Goal: Task Accomplishment & Management: Manage account settings

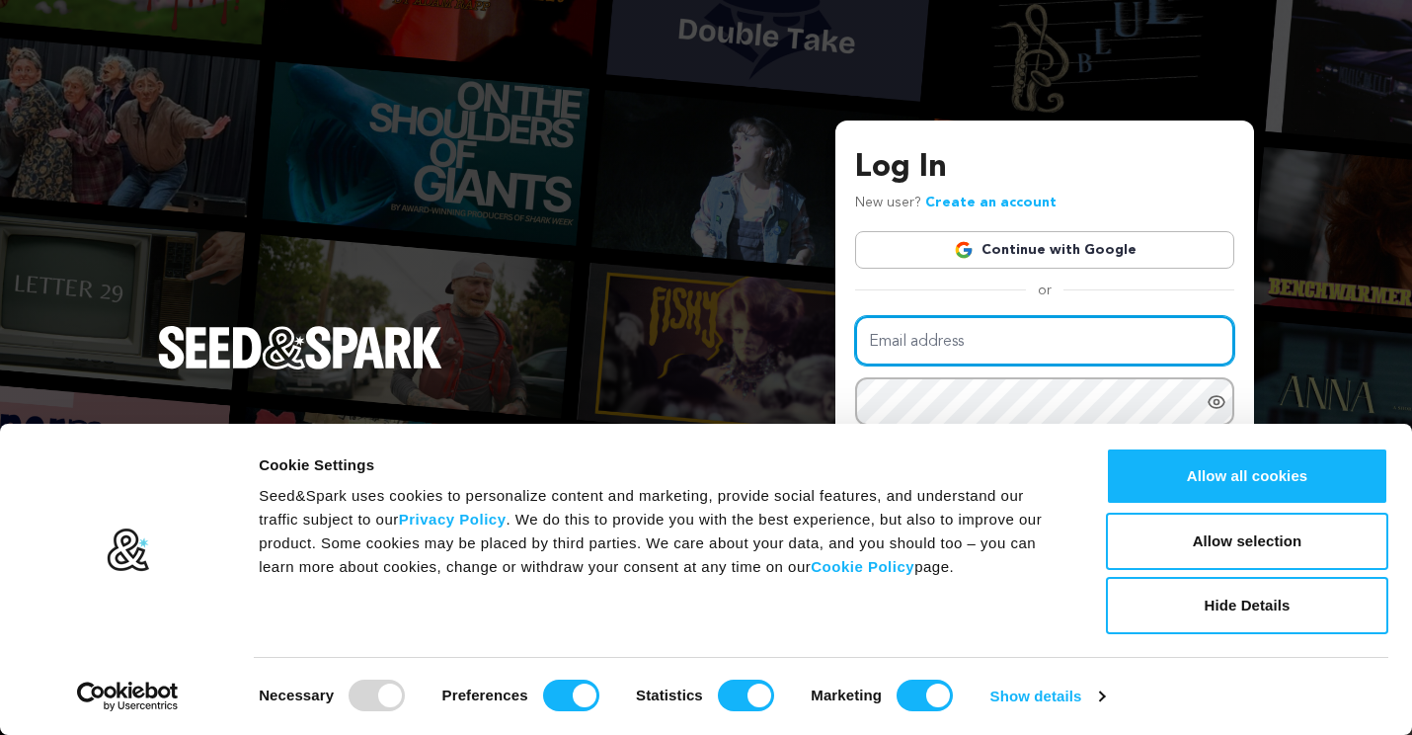
click at [1016, 344] on input "Email address" at bounding box center [1044, 341] width 379 height 50
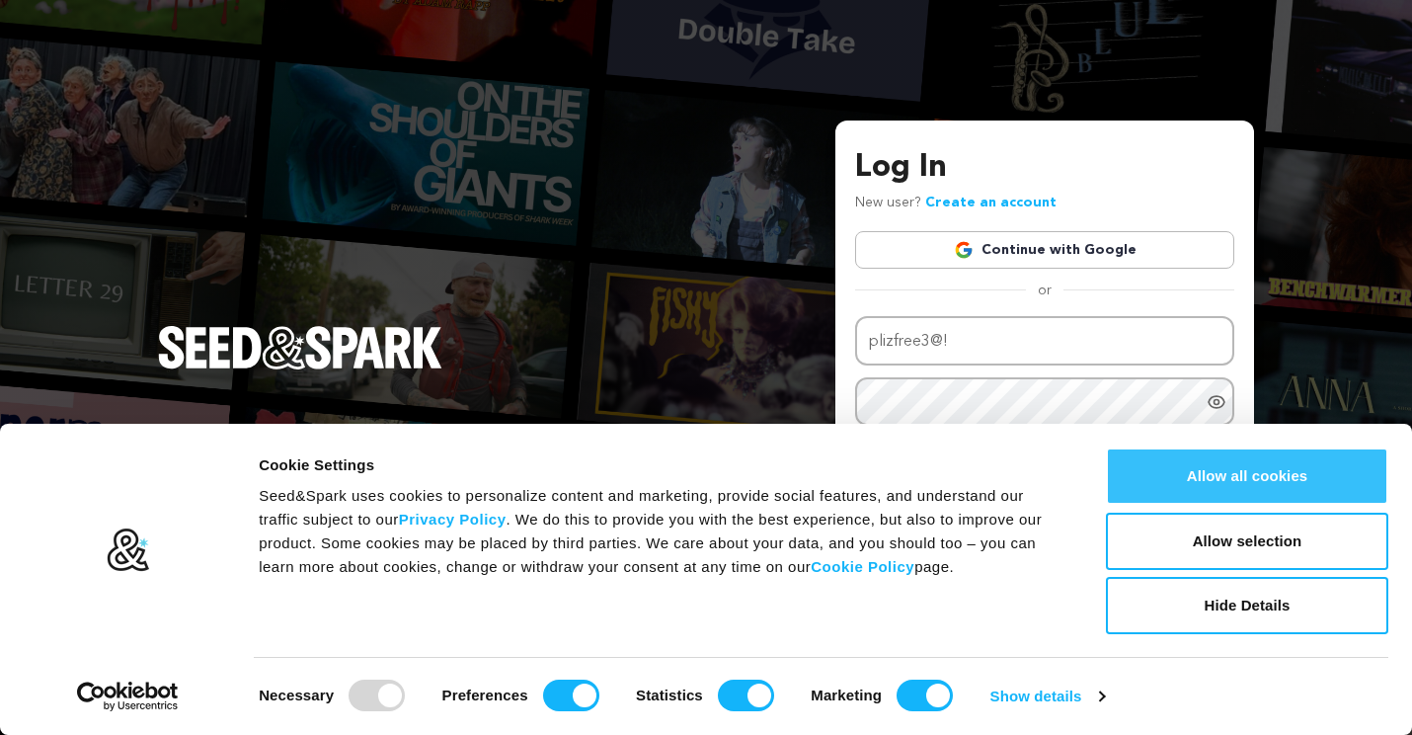
click at [1209, 479] on button "Allow all cookies" at bounding box center [1247, 475] width 282 height 57
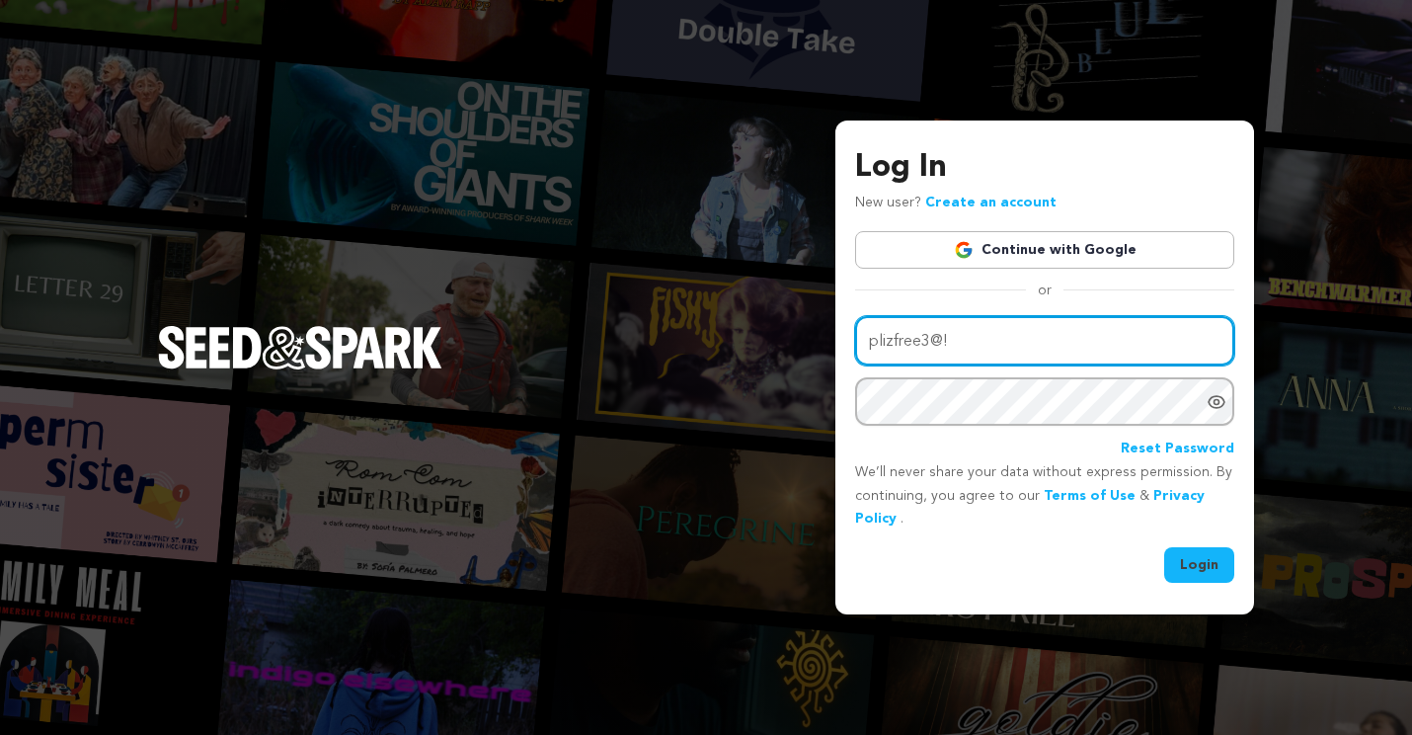
click at [970, 347] on input "plizfree3@!" at bounding box center [1044, 341] width 379 height 50
type input "plizfree3@gmail.com"
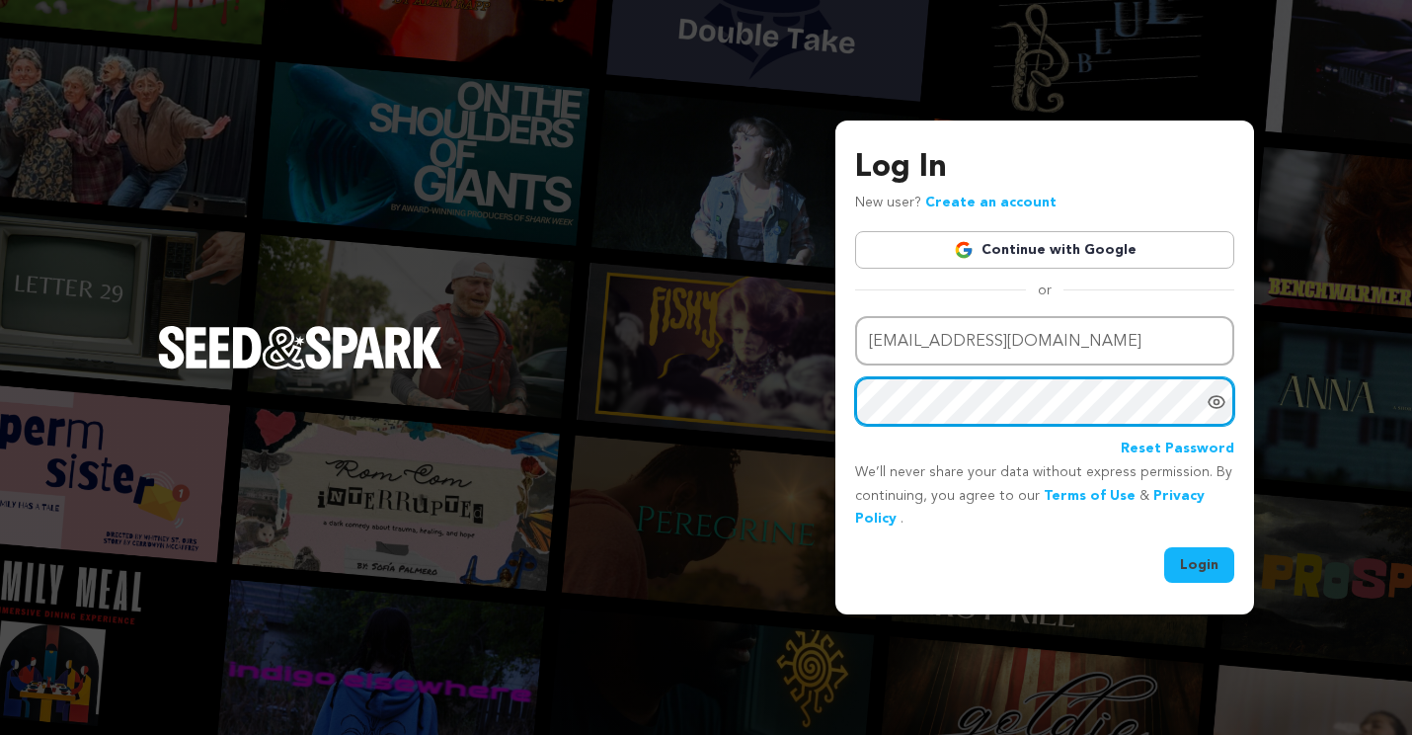
click at [1200, 563] on button "Login" at bounding box center [1199, 565] width 70 height 36
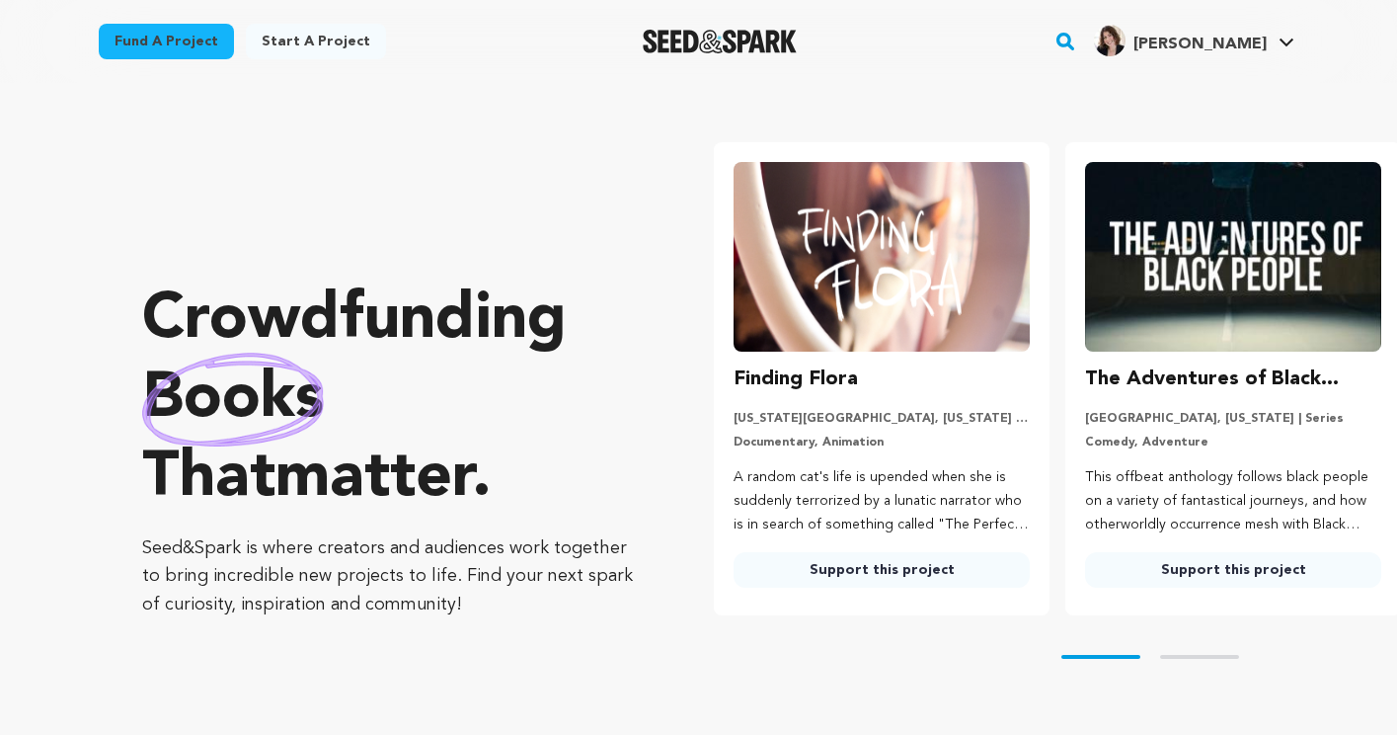
scroll to position [0, 367]
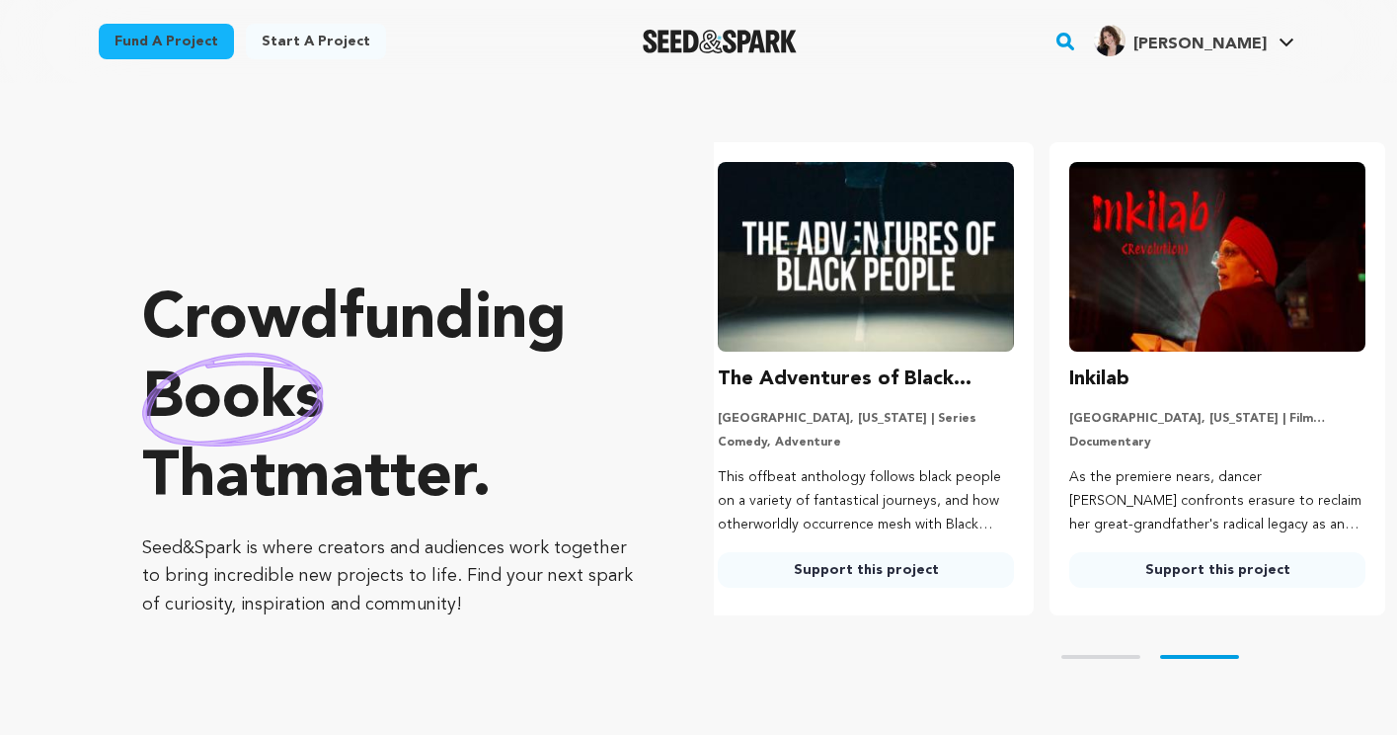
click at [1221, 41] on span "[PERSON_NAME]" at bounding box center [1200, 45] width 133 height 16
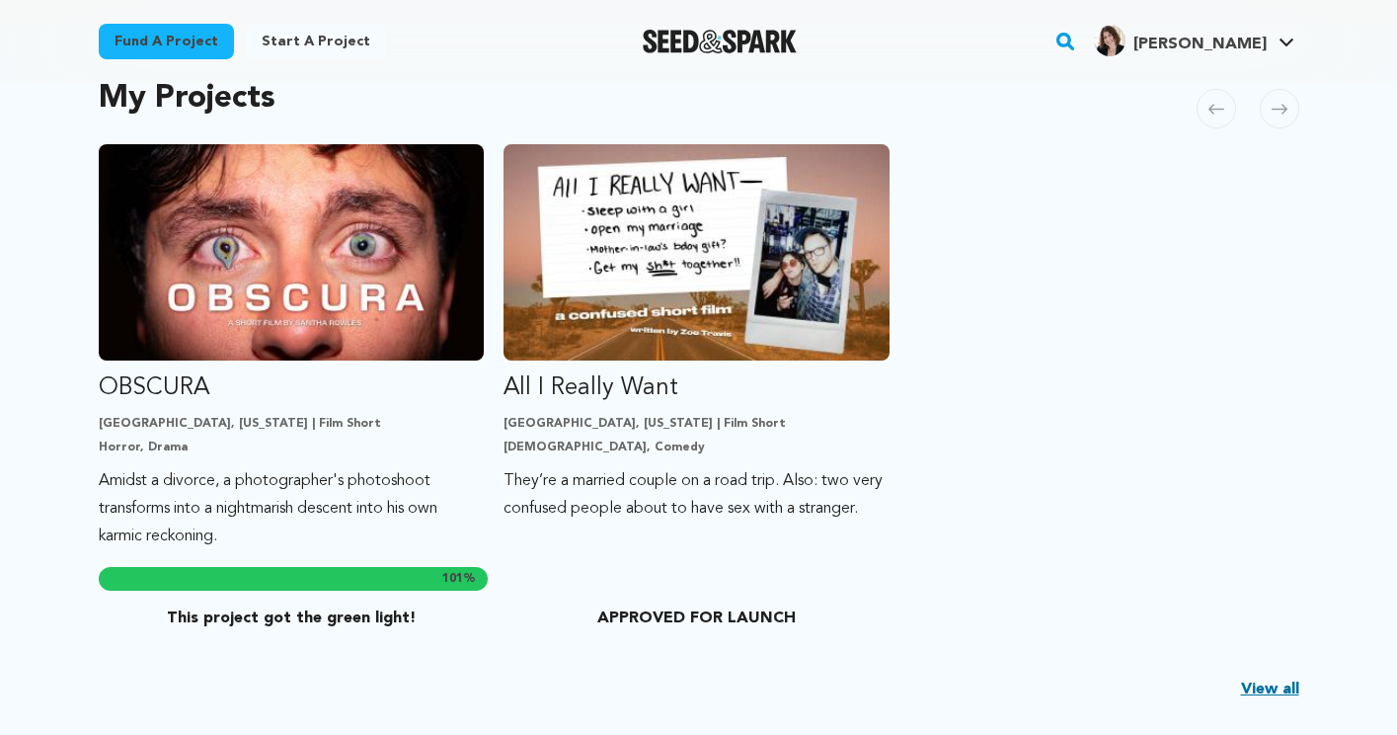
scroll to position [682, 0]
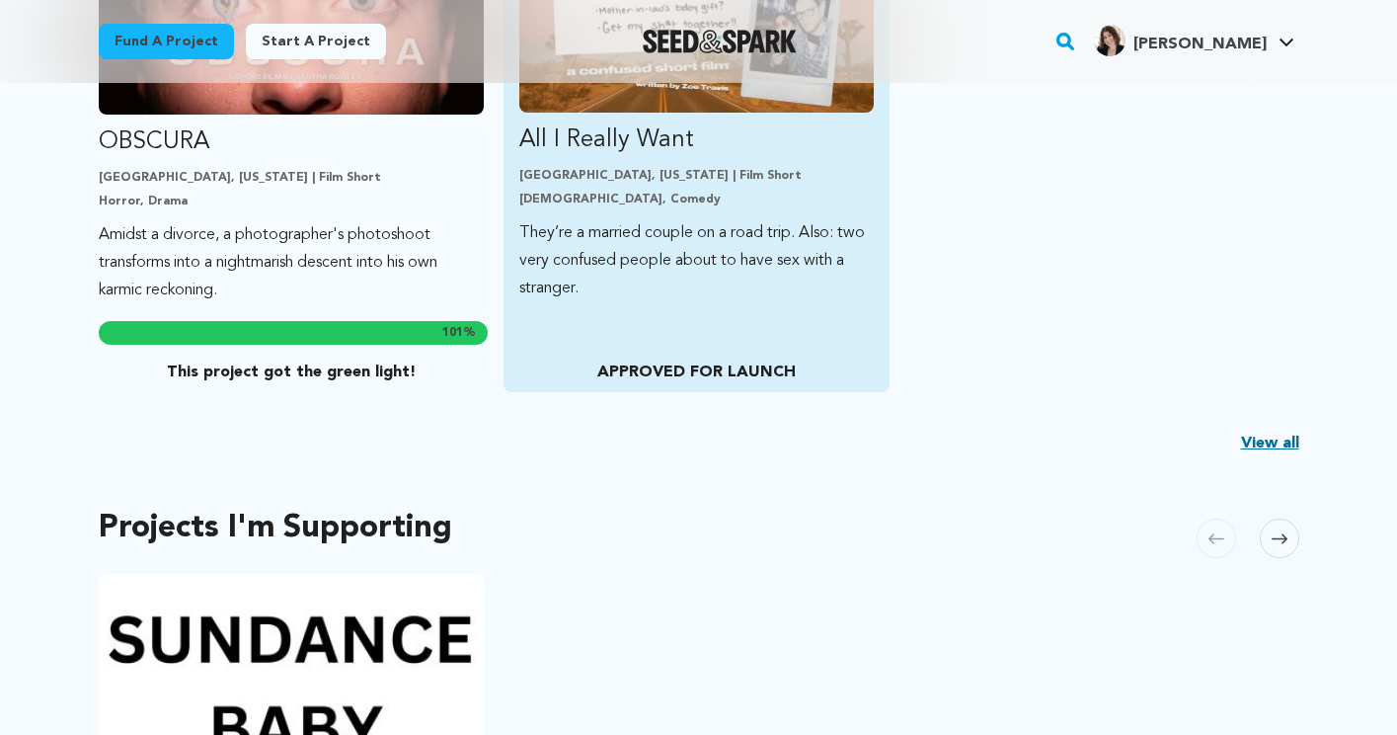
click at [701, 337] on div "All I Really Want Los Angeles, California | Film Short LGBTQ, Comedy They’re a …" at bounding box center [697, 145] width 386 height 494
click at [691, 262] on p "They’re a married couple on a road trip. Also: two very confused people about t…" at bounding box center [696, 260] width 355 height 83
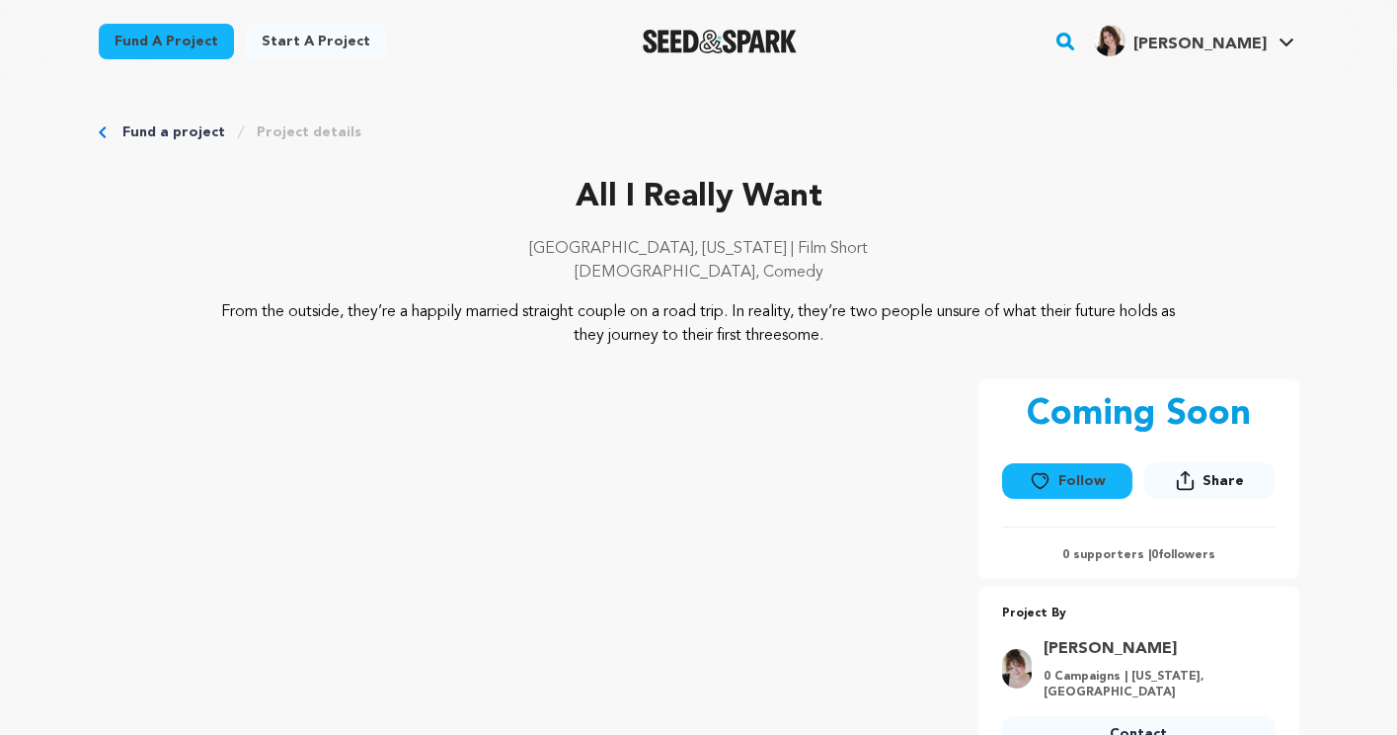
click at [1230, 49] on span "[PERSON_NAME]" at bounding box center [1200, 45] width 133 height 16
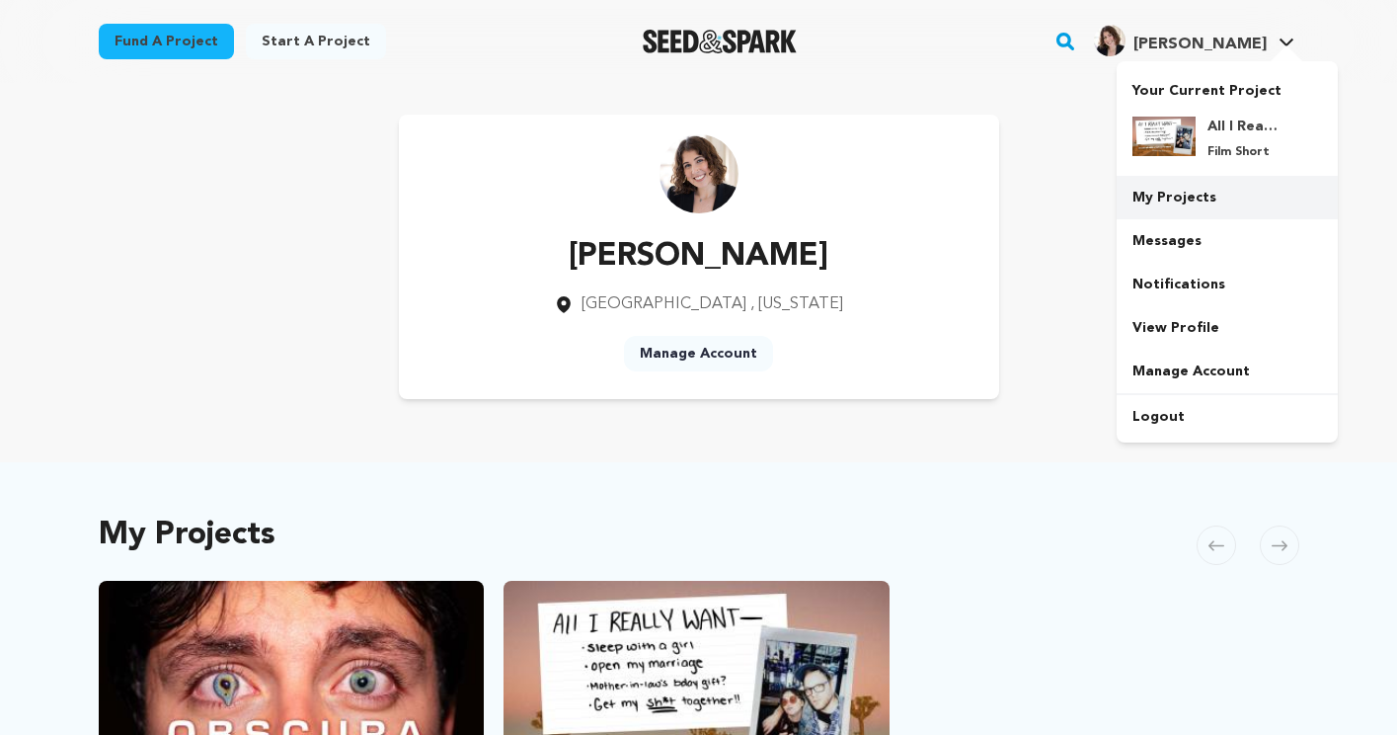
click at [1214, 195] on link "My Projects" at bounding box center [1227, 197] width 221 height 43
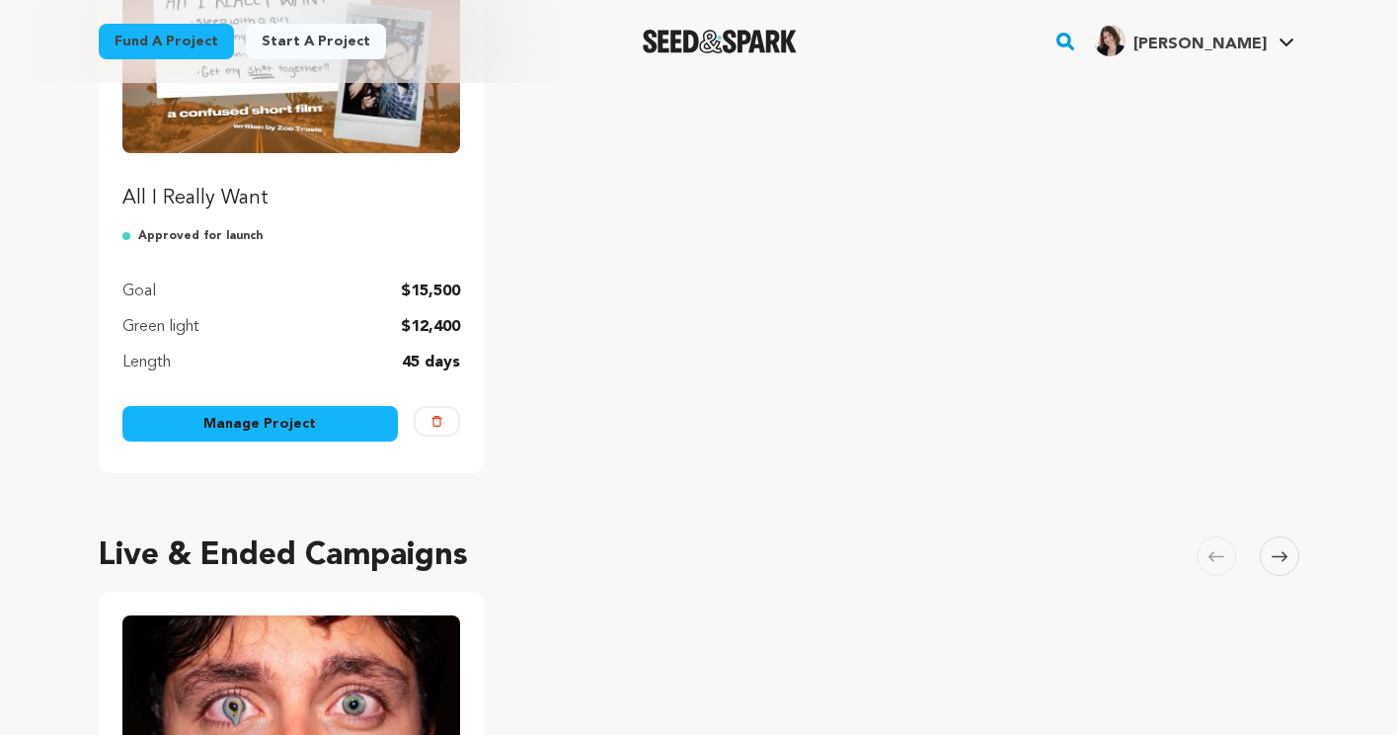
scroll to position [212, 0]
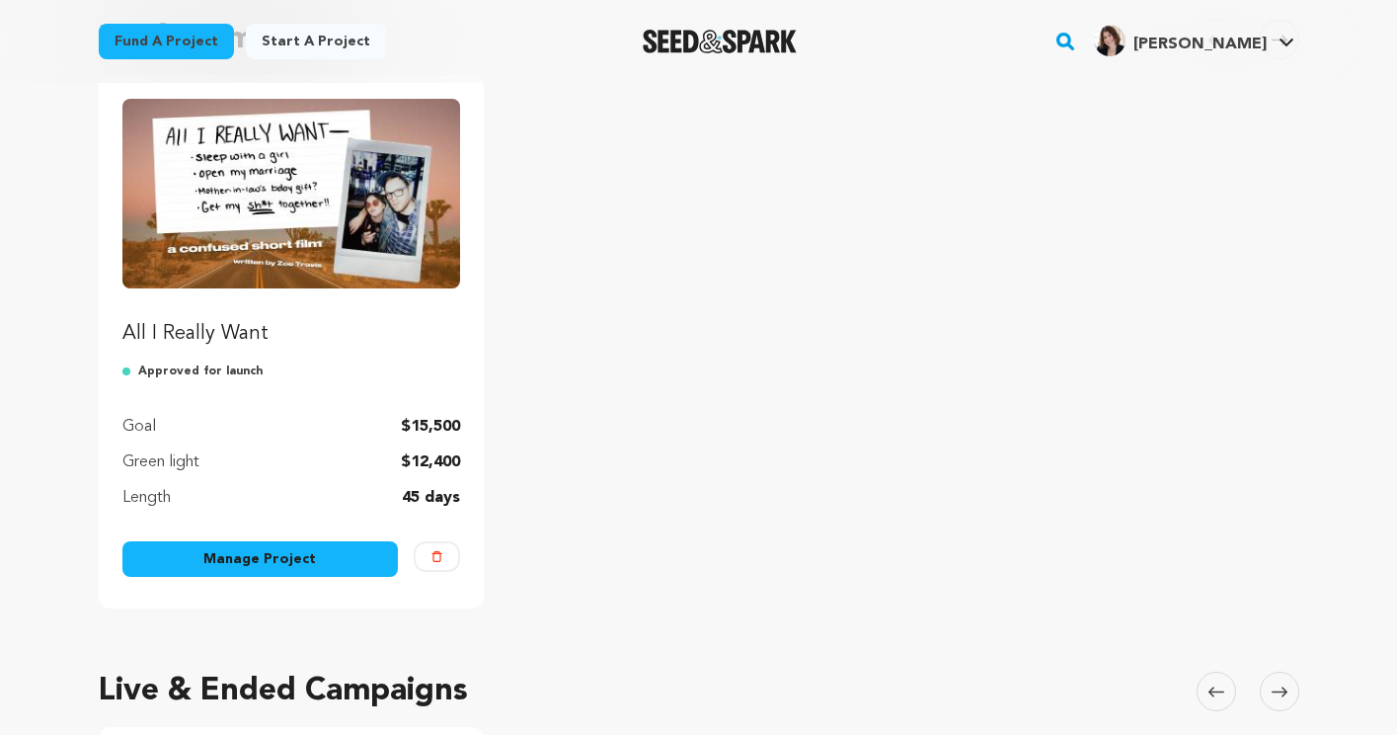
click at [208, 338] on p "All I Really Want" at bounding box center [291, 334] width 339 height 28
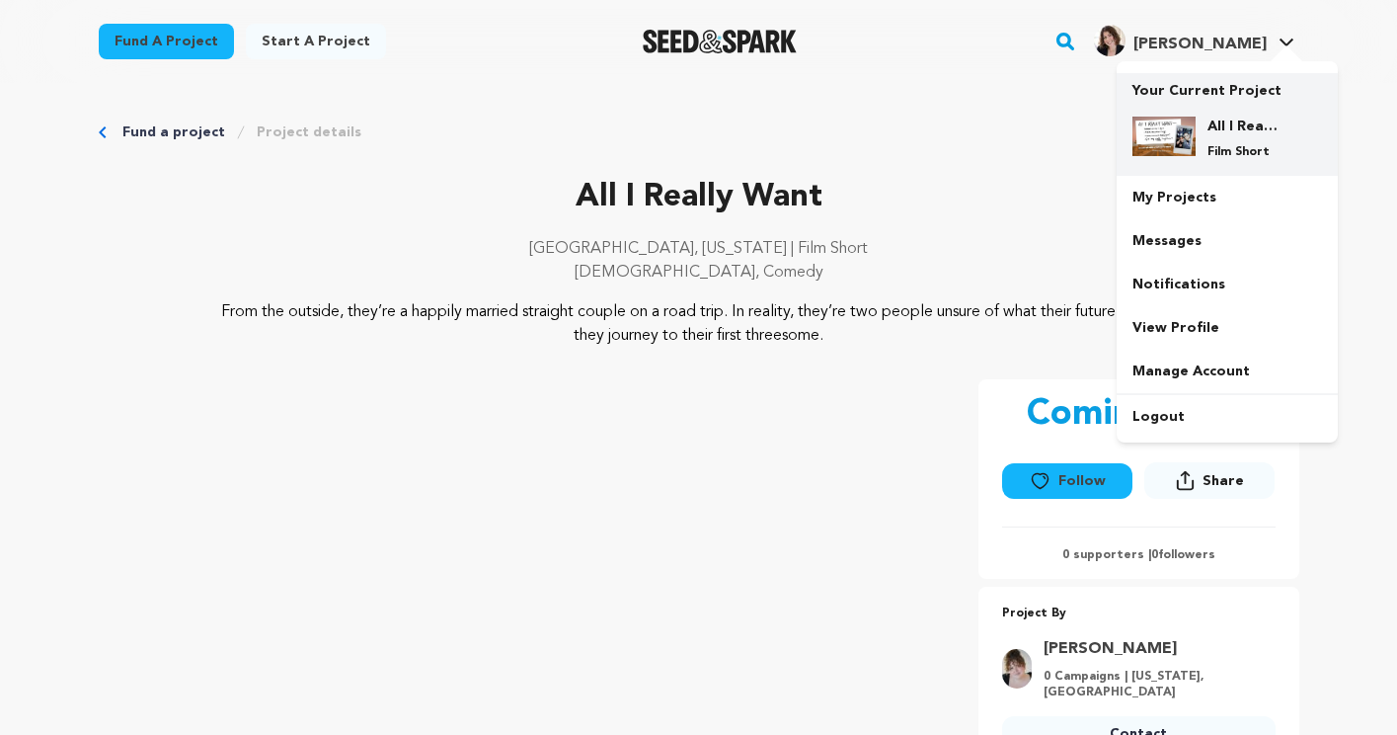
click at [1246, 148] on p "Film Short" at bounding box center [1243, 152] width 71 height 16
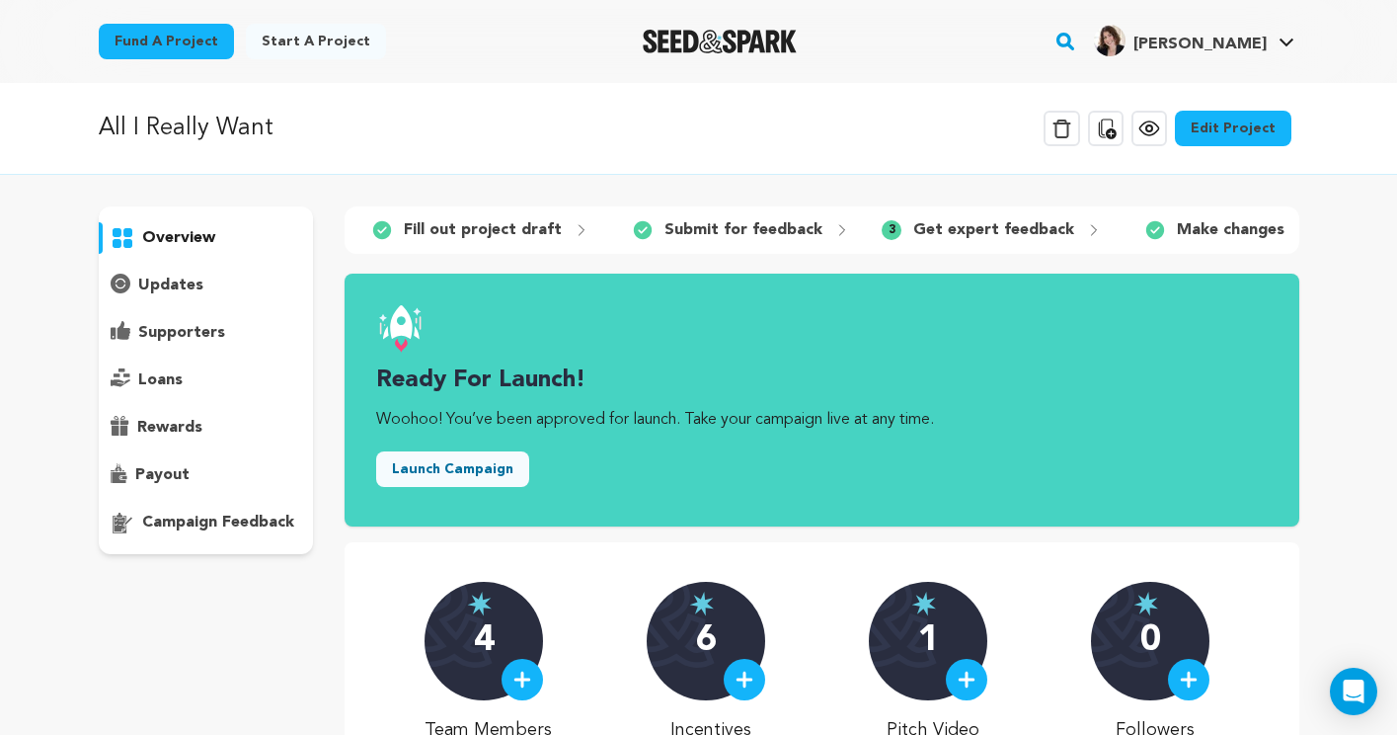
click at [206, 510] on div "campaign feedback" at bounding box center [206, 523] width 215 height 32
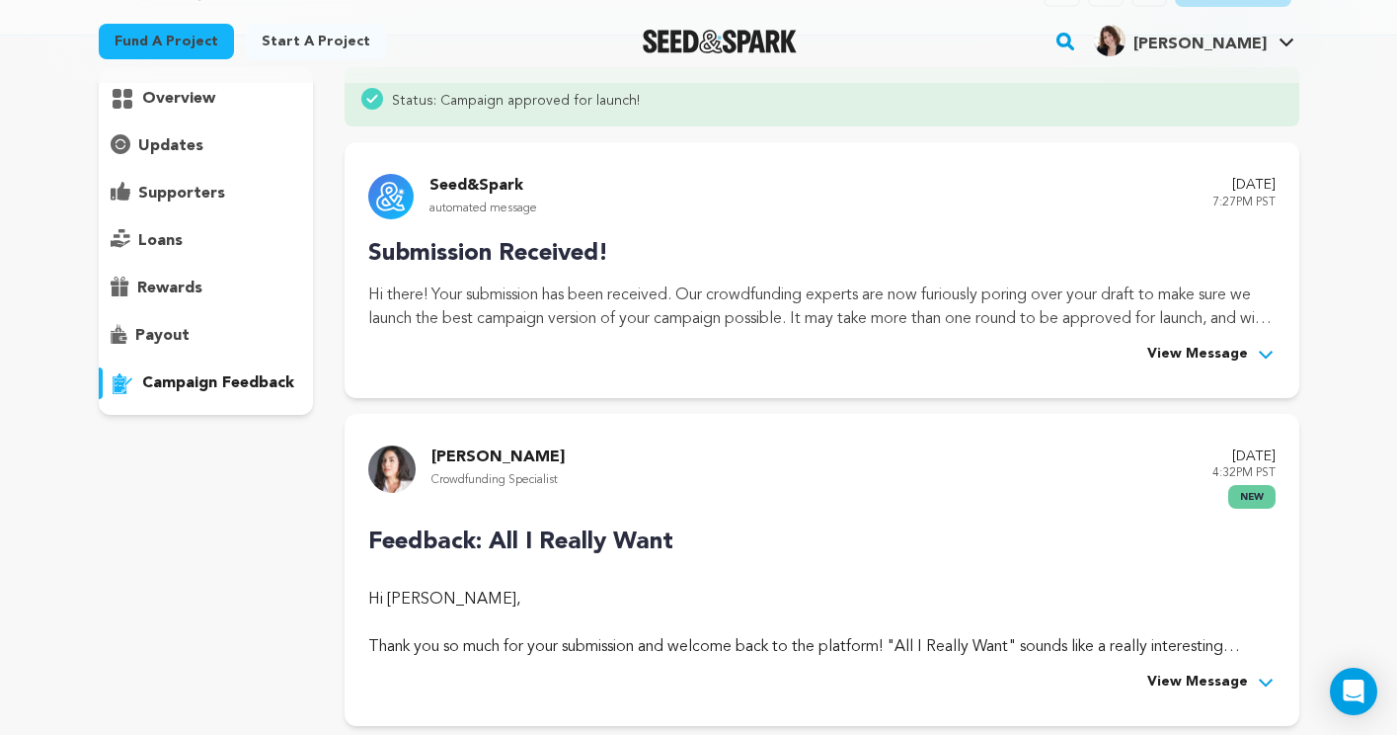
scroll to position [256, 0]
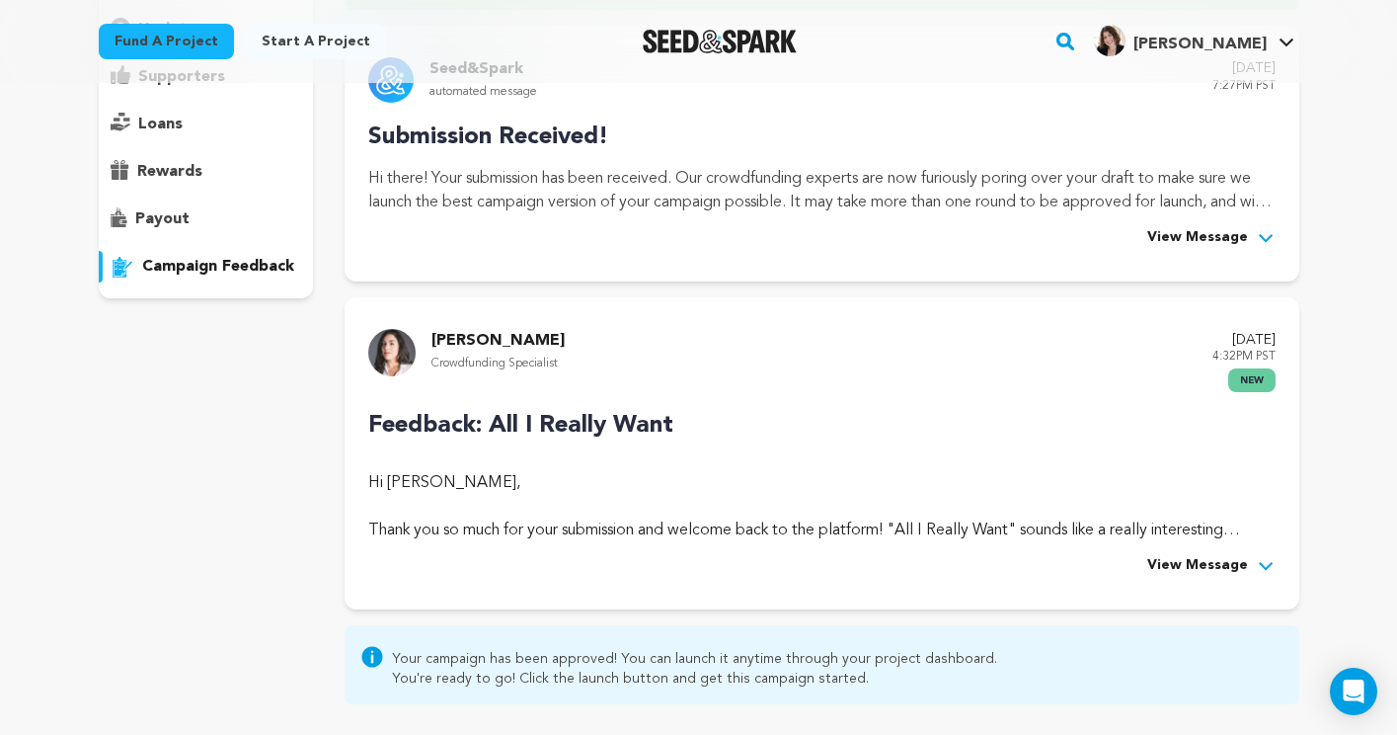
click at [1193, 565] on span "View Message" at bounding box center [1198, 566] width 101 height 24
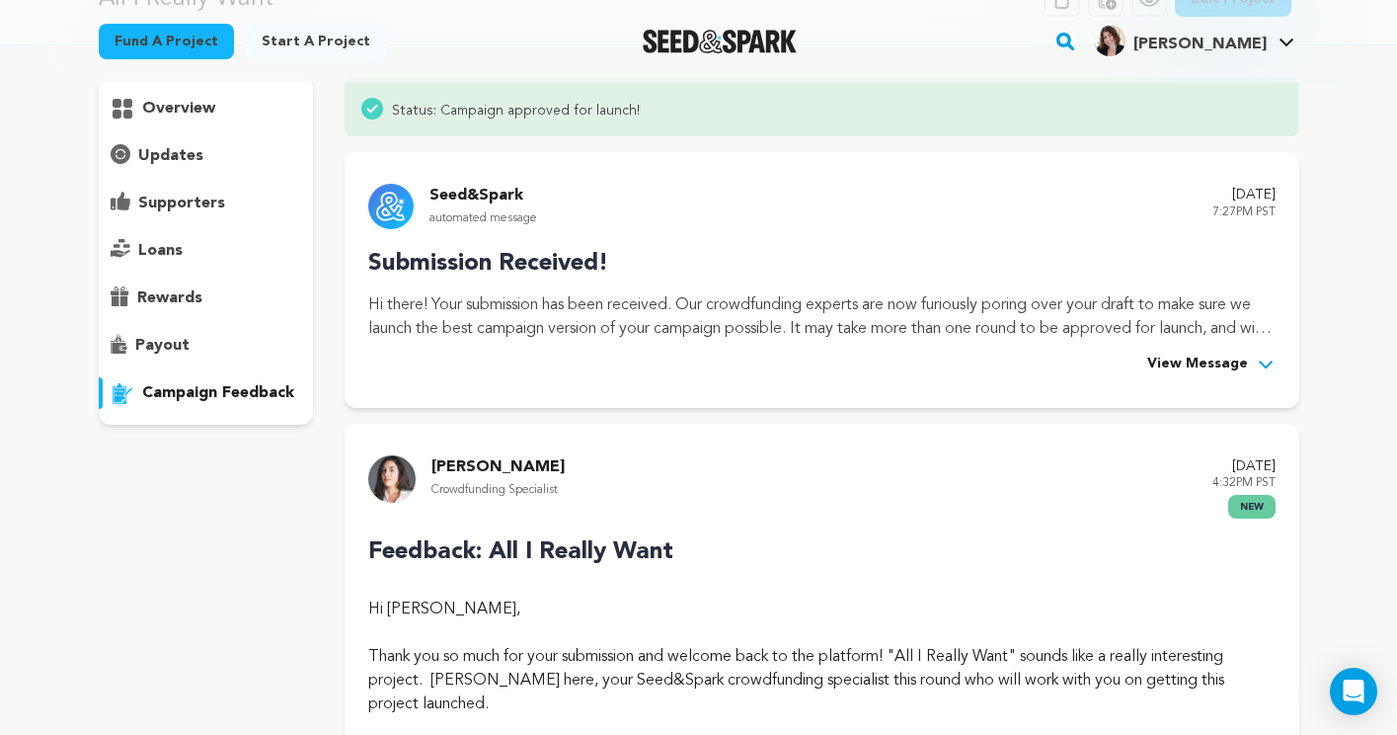
scroll to position [0, 0]
